Goal: Transaction & Acquisition: Purchase product/service

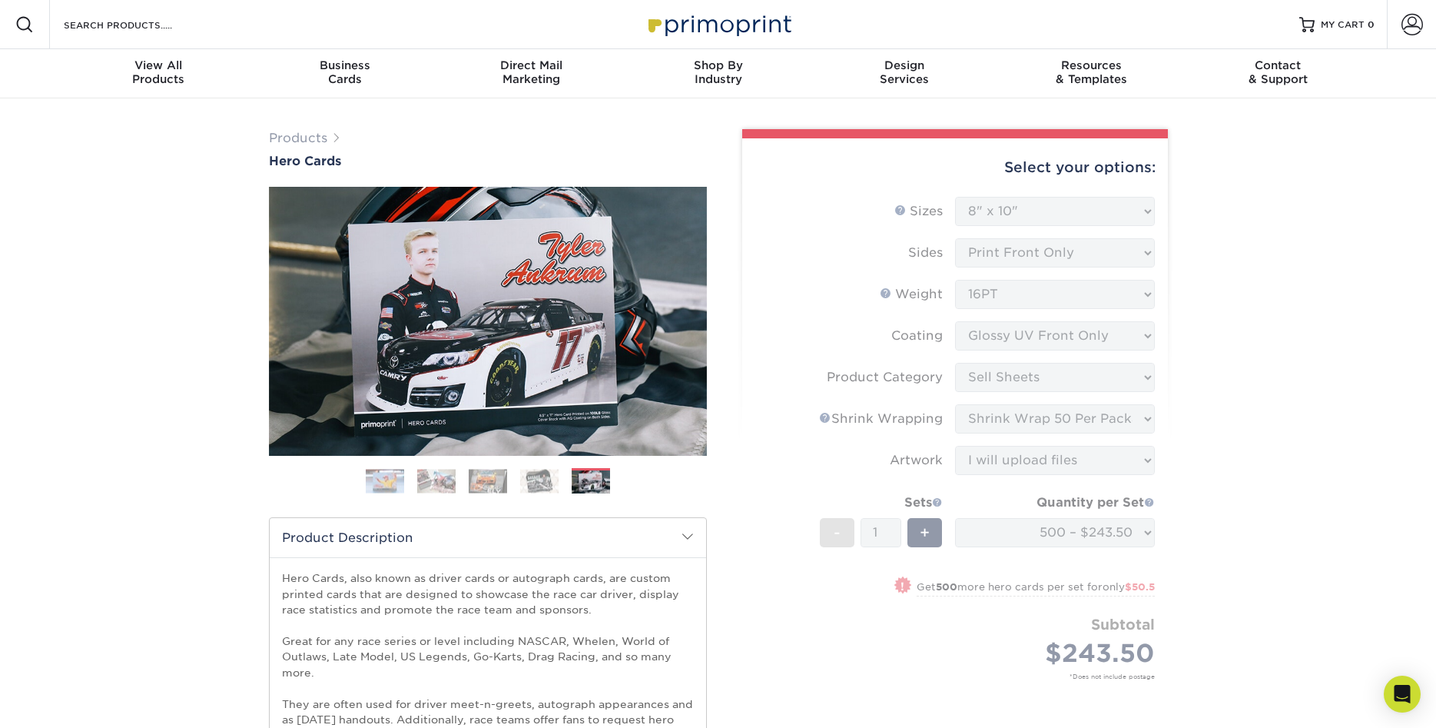
select select "8.00x10.00"
select select "eddd4a87-9082-47bb-843b-3bca55f6c842"
select select "eb9de9fe-80eb-4931-8869-fba0fd6c3181"
select select "upload"
select select "500 – $243.50"
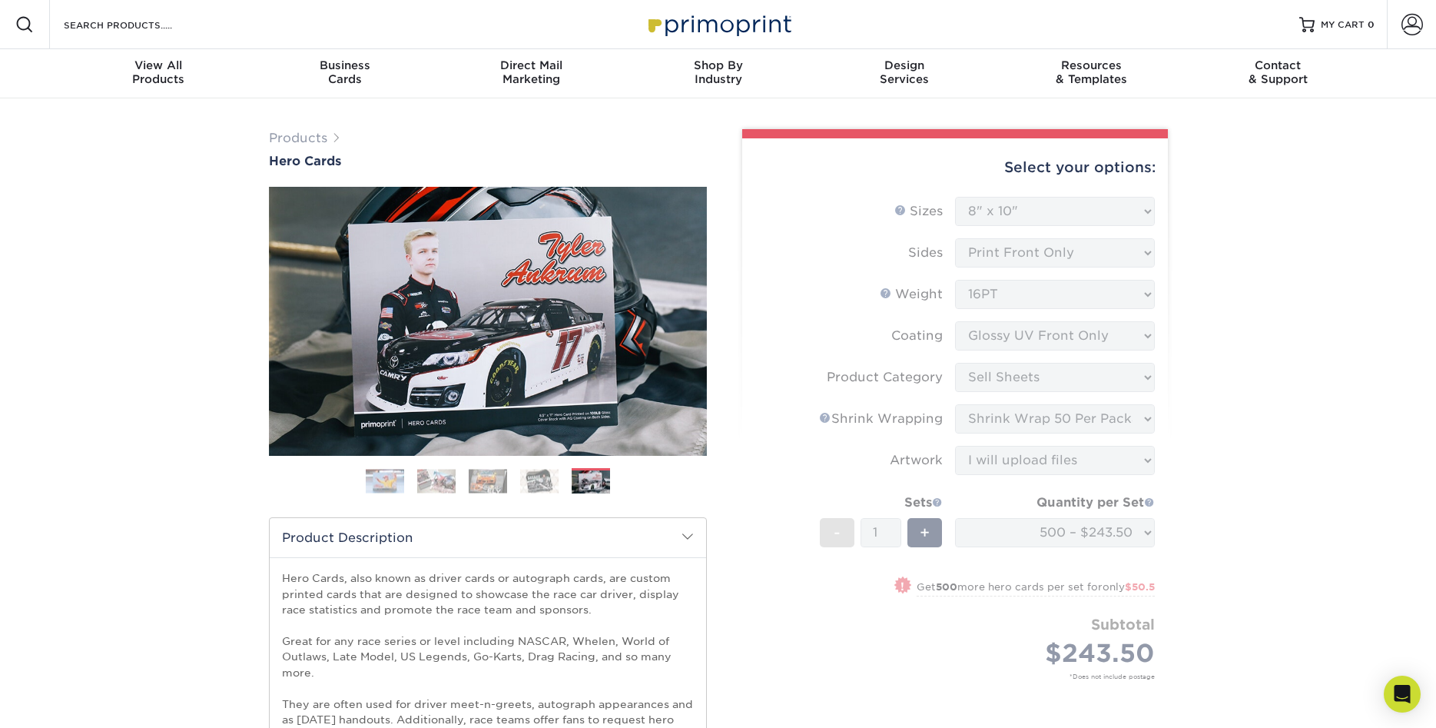
click at [1137, 212] on form "Sizes Help Sizes Please Select 1.5" x 7" 4" x 6" 5" x 7" 6" x 8" 6" x 8.5" 6" x…" at bounding box center [954, 456] width 401 height 519
click at [1147, 210] on form "Sizes Help Sizes Please Select 1.5" x 7" 4" x 6" 5" x 7" 6" x 8" 6" x 8.5" 6" x…" at bounding box center [954, 456] width 401 height 519
click at [1143, 210] on form "Sizes Help Sizes Please Select 1.5" x 7" 4" x 6" 5" x 7" 6" x 8" 6" x 8.5" 6" x…" at bounding box center [954, 456] width 401 height 519
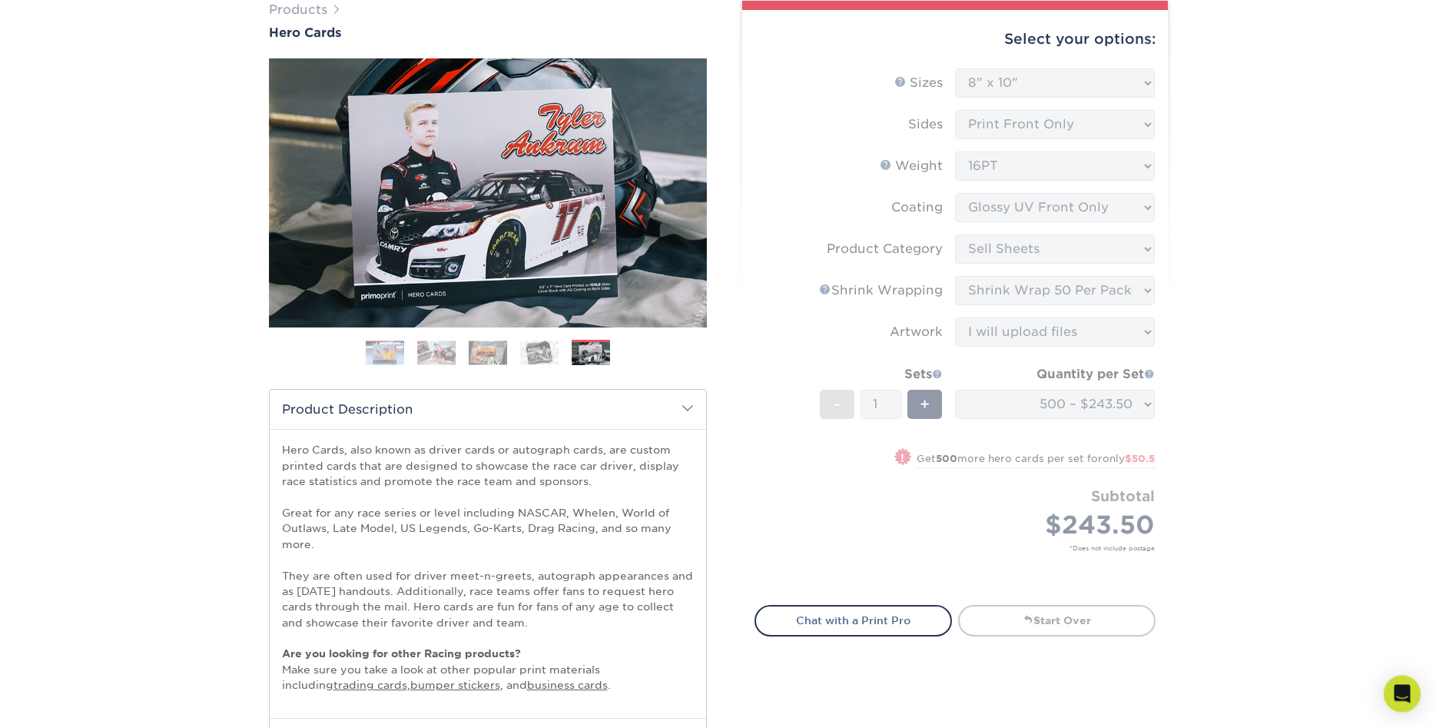
scroll to position [78, 0]
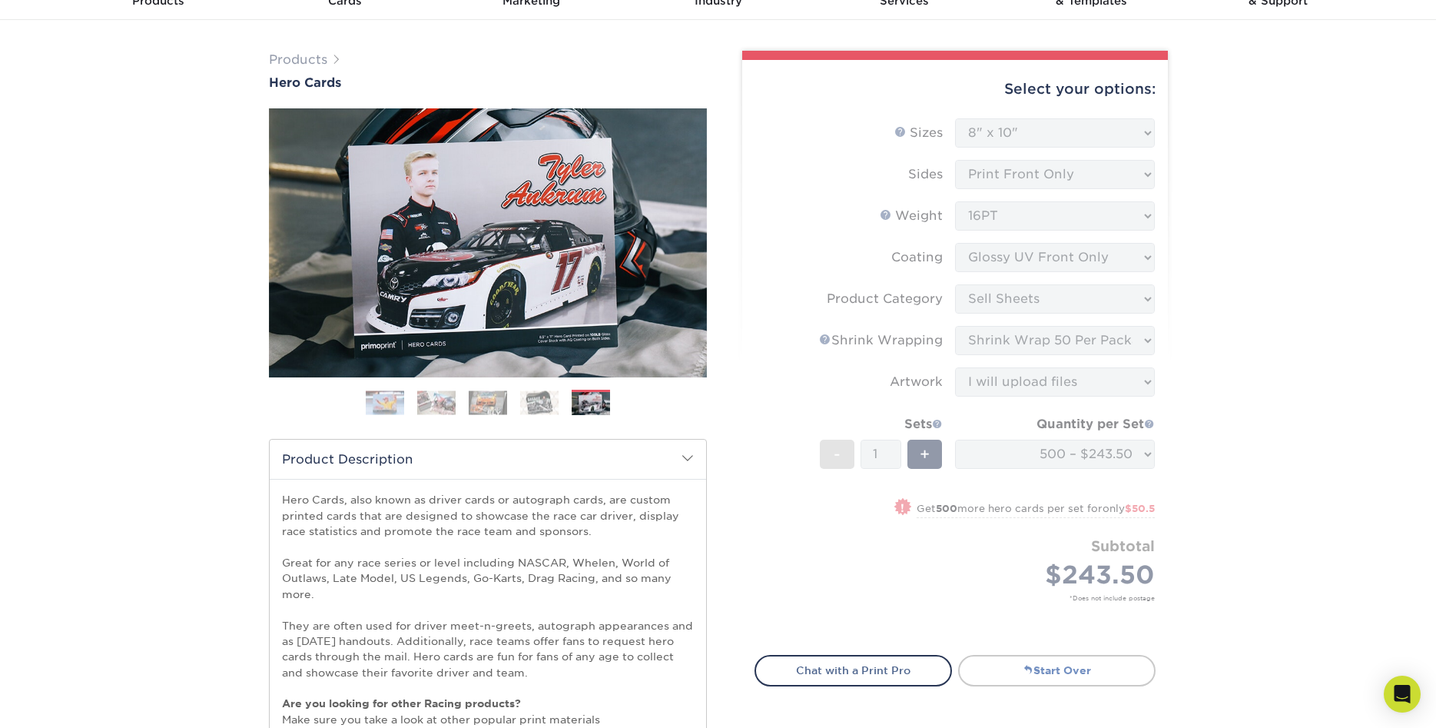
click at [1018, 665] on link "Start Over" at bounding box center [1056, 670] width 197 height 31
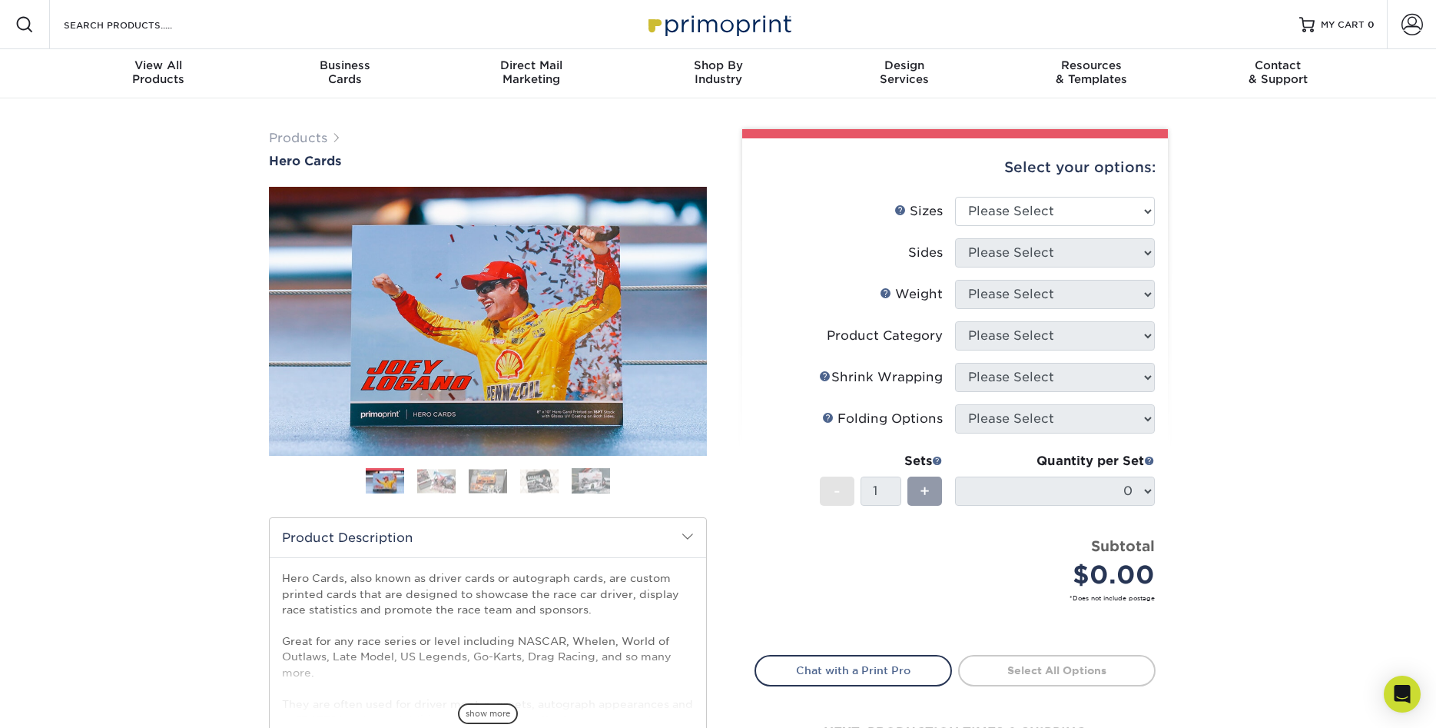
click at [83, 371] on div "Products Hero Cards Previous Next ," at bounding box center [718, 508] width 1436 height 820
